Goal: Book appointment/travel/reservation

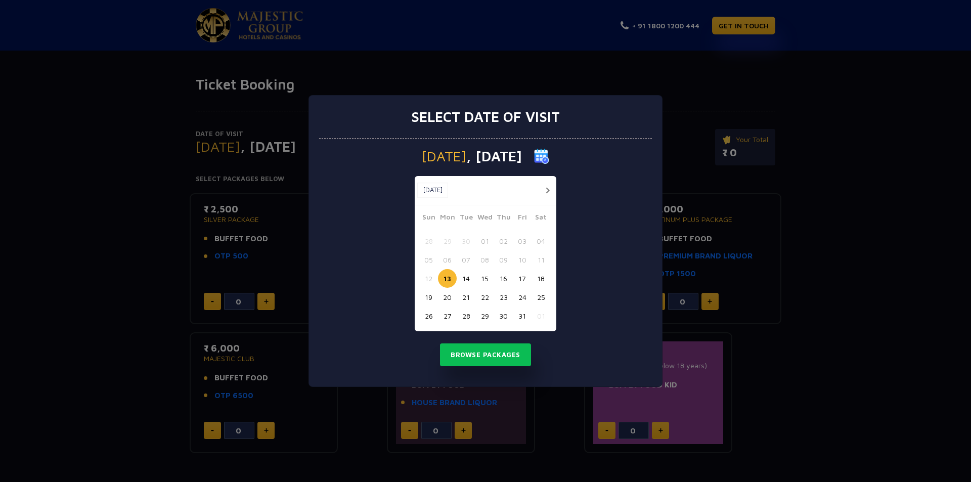
click at [539, 279] on button "18" at bounding box center [541, 278] width 19 height 19
click at [498, 352] on button "Browse Packages" at bounding box center [485, 354] width 91 height 23
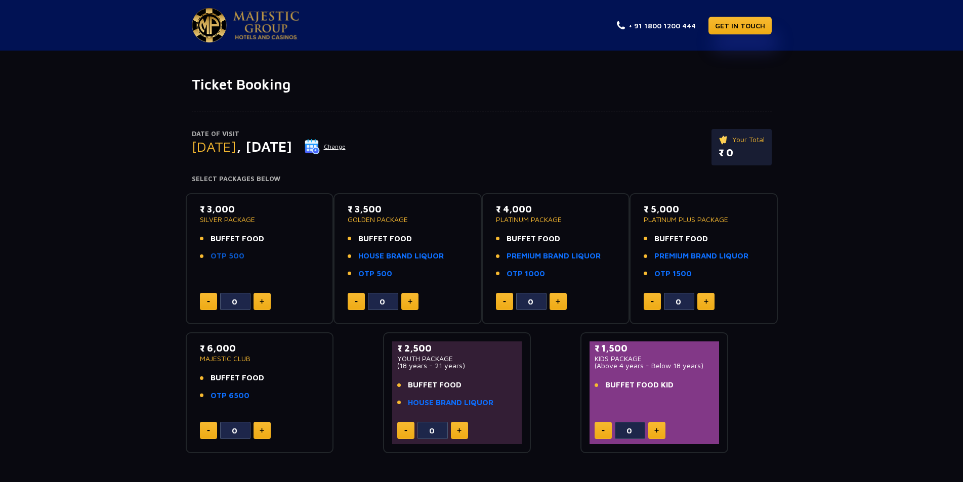
click at [230, 256] on link "OTP 500" at bounding box center [227, 256] width 34 height 12
click at [346, 147] on button "Change" at bounding box center [325, 147] width 42 height 16
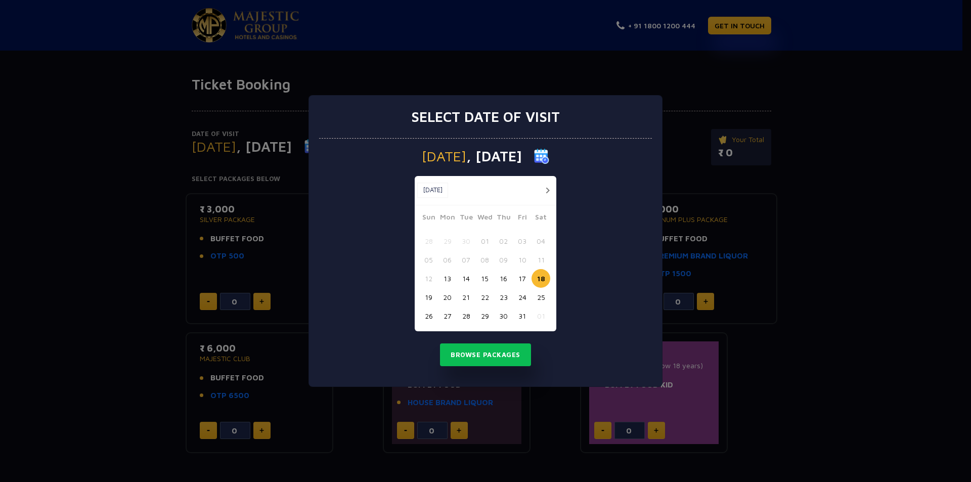
click at [463, 280] on button "14" at bounding box center [466, 278] width 19 height 19
click at [490, 351] on button "Browse Packages" at bounding box center [485, 354] width 91 height 23
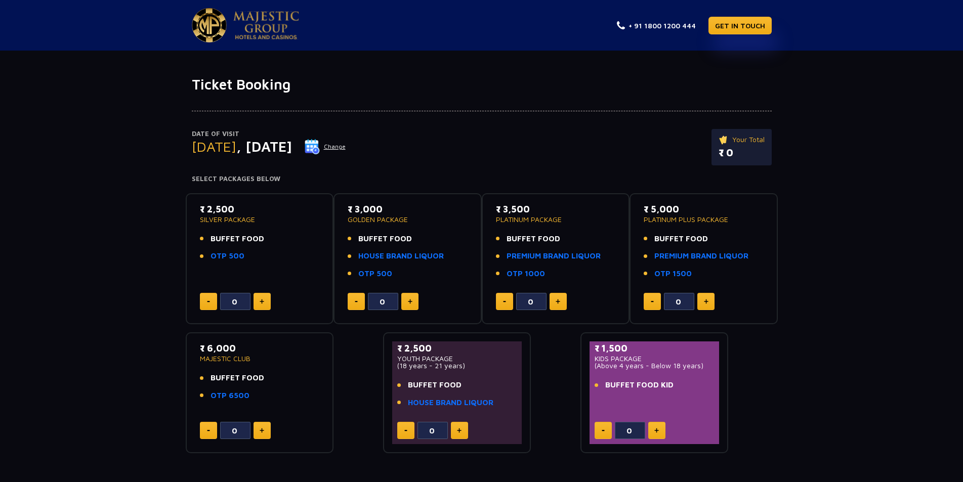
click at [346, 143] on button "Change" at bounding box center [325, 147] width 42 height 16
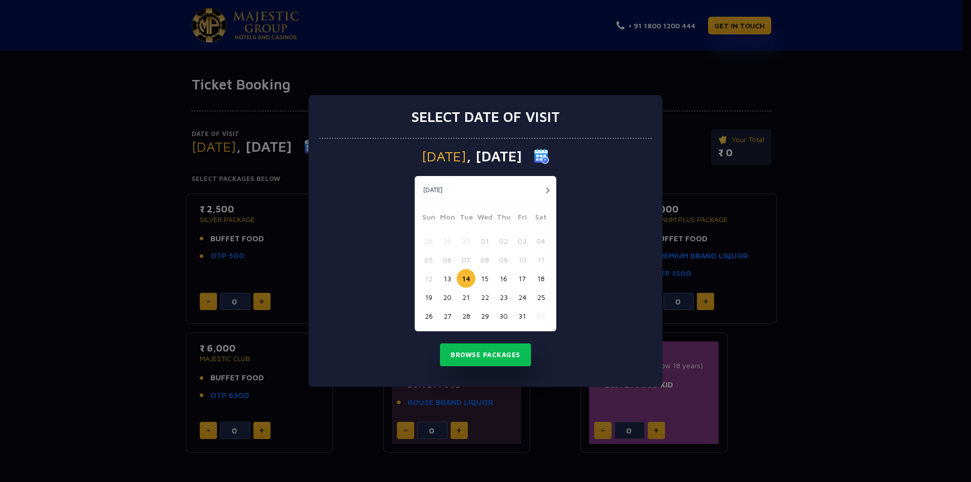
click at [467, 298] on button "21" at bounding box center [466, 297] width 19 height 19
click at [495, 354] on button "Browse Packages" at bounding box center [485, 354] width 91 height 23
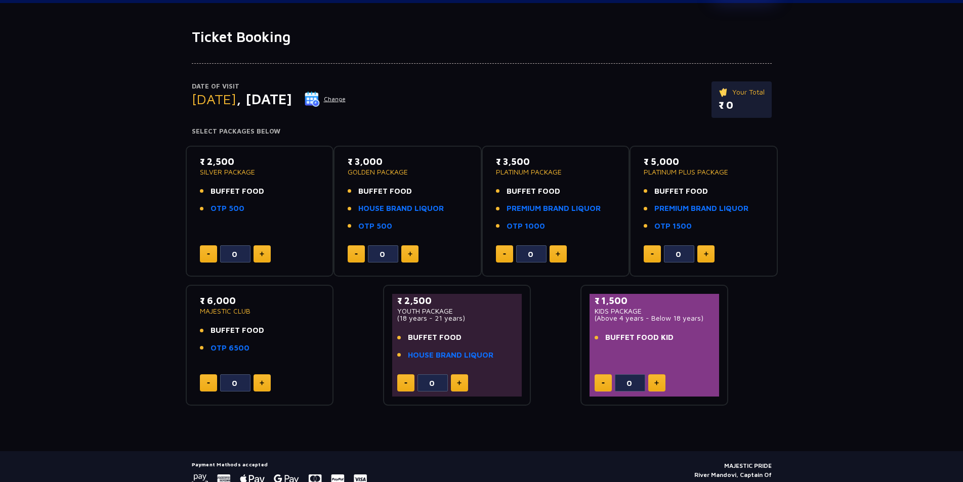
scroll to position [93, 0]
